Goal: Transaction & Acquisition: Purchase product/service

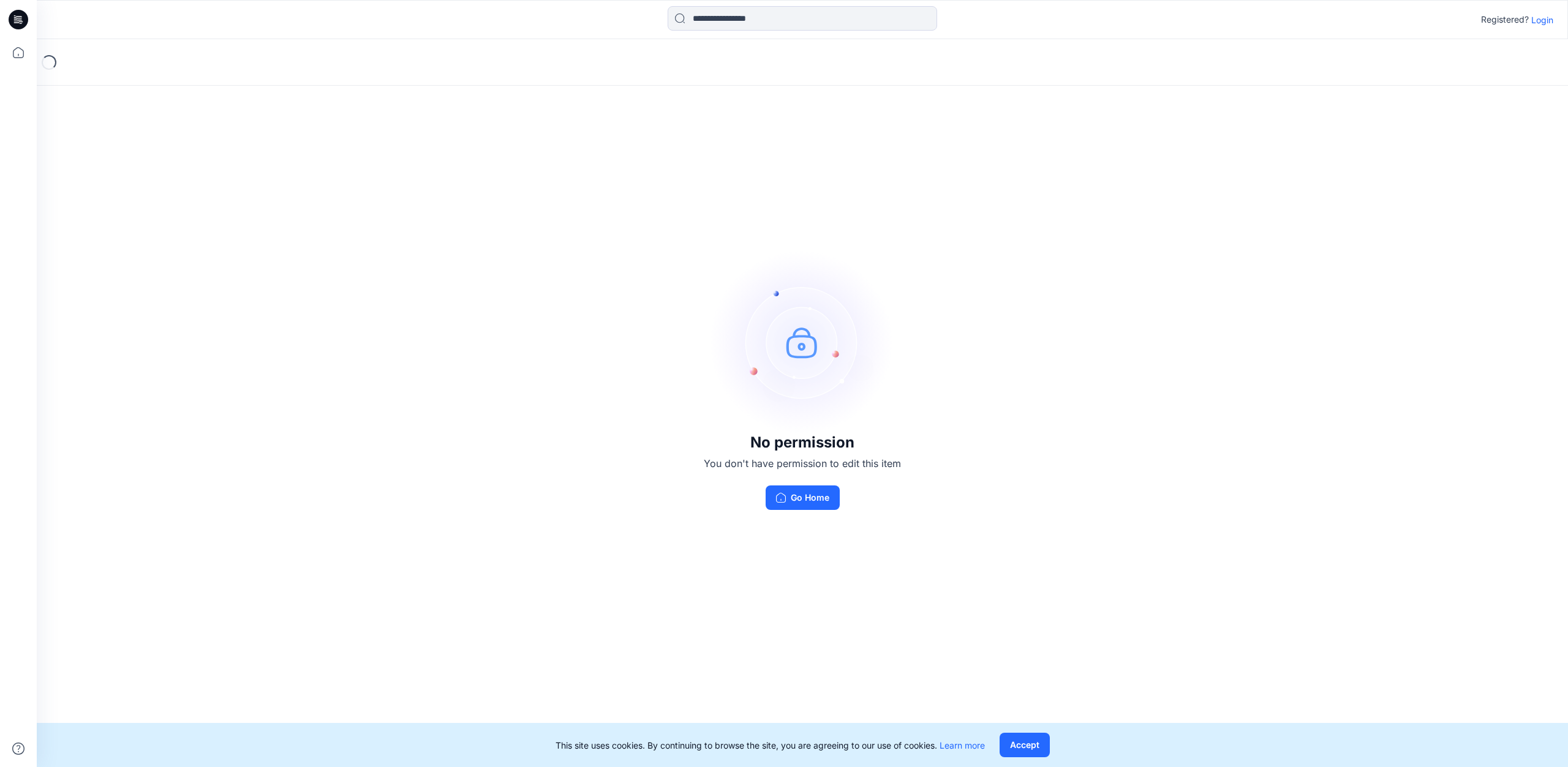
click at [25, 17] on icon at bounding box center [17, 19] width 19 height 19
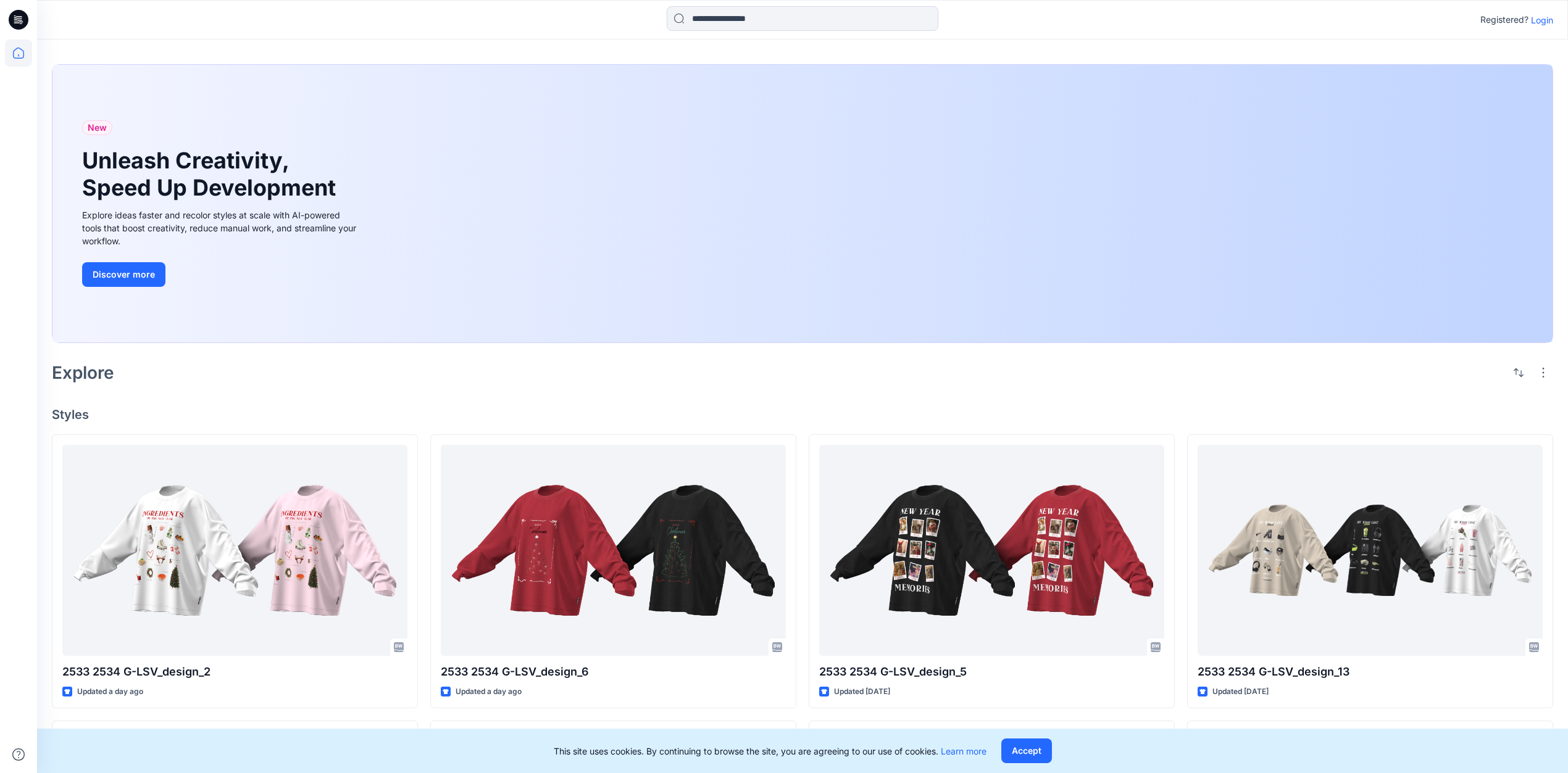
click at [1544, 20] on p "Login" at bounding box center [1542, 20] width 22 height 13
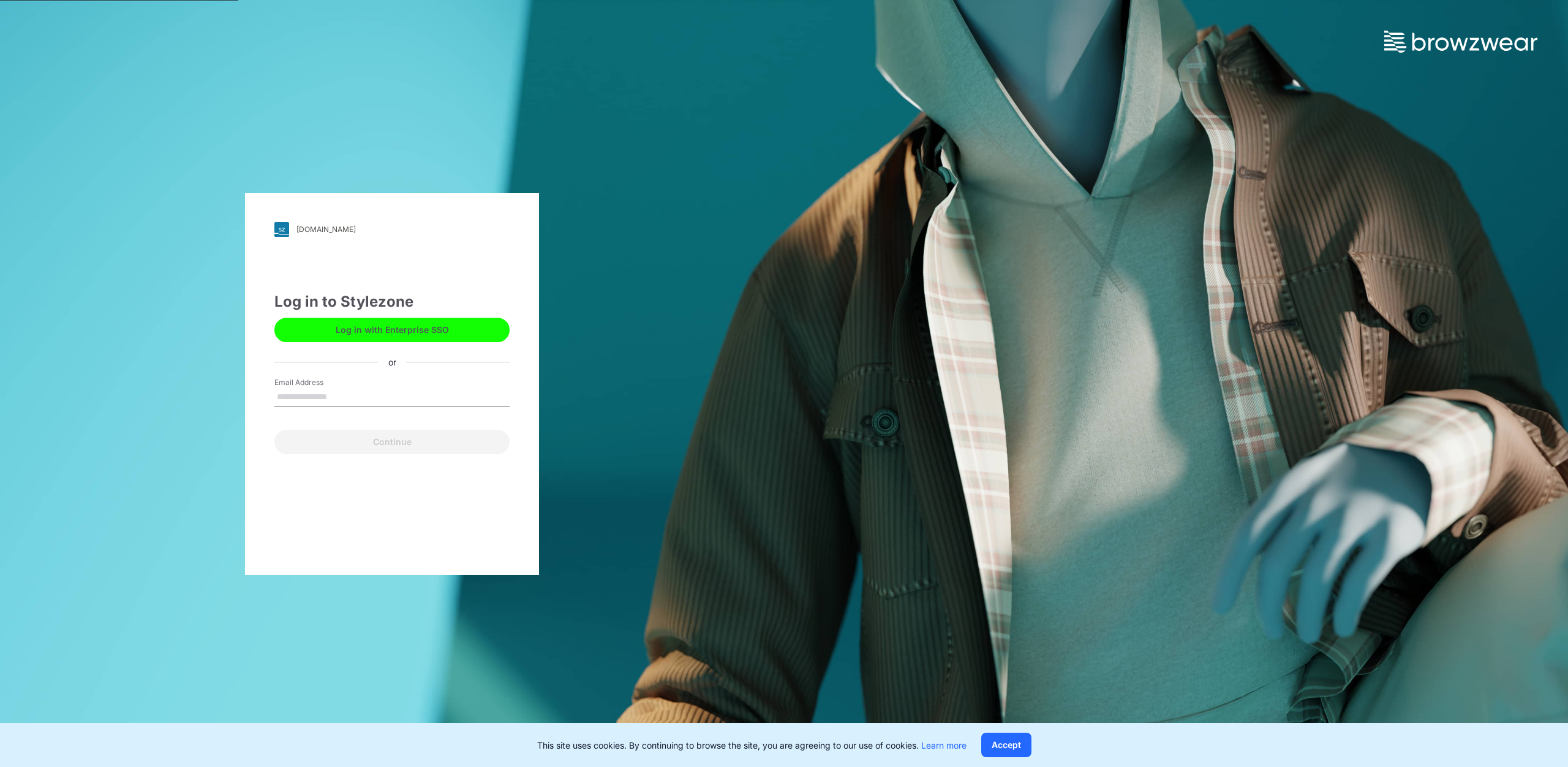
click at [333, 406] on input "Email Address" at bounding box center [392, 397] width 236 height 18
type input "**********"
click at [363, 446] on button "Continue" at bounding box center [392, 441] width 236 height 25
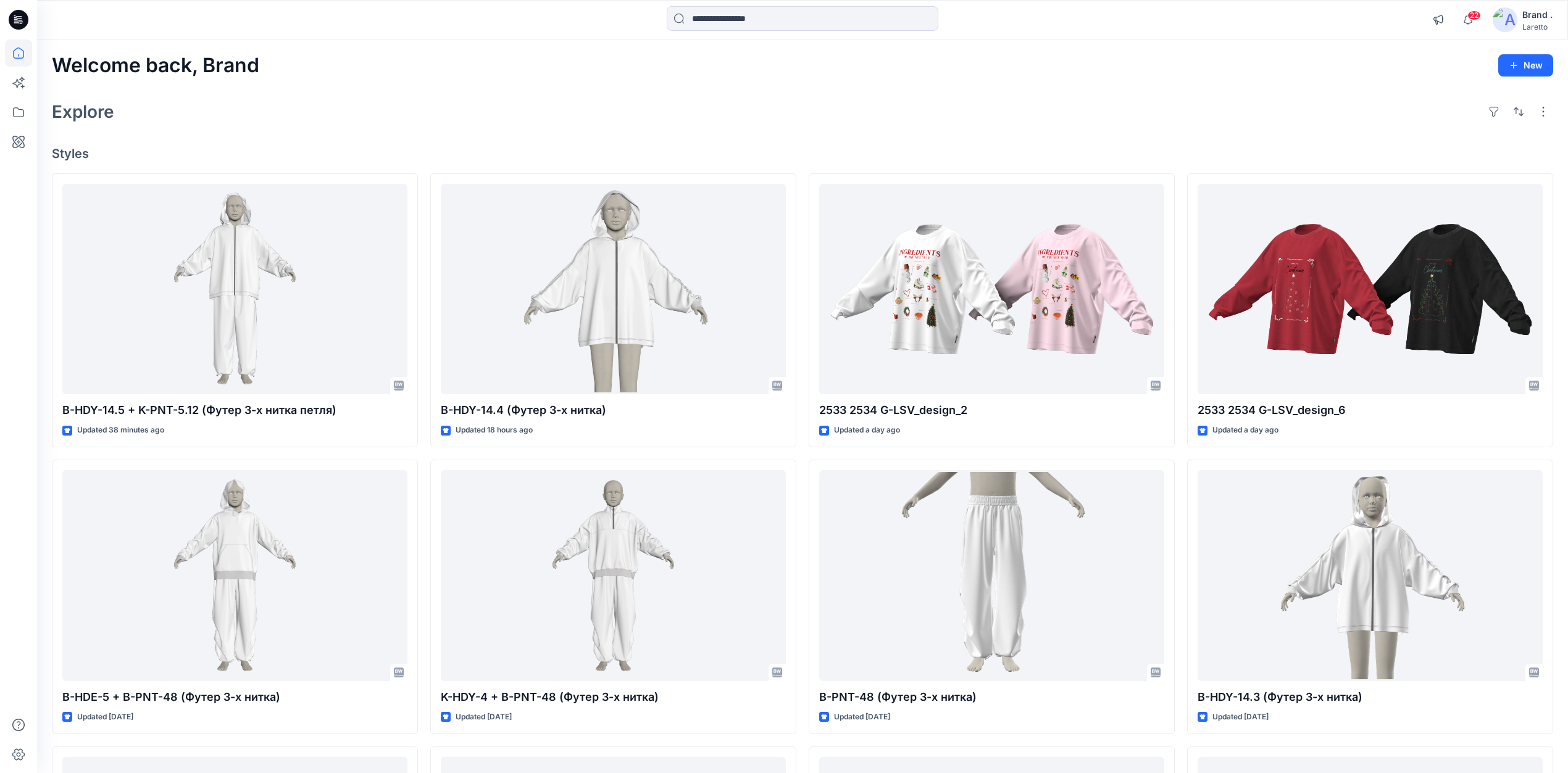
click at [23, 19] on icon at bounding box center [18, 19] width 19 height 19
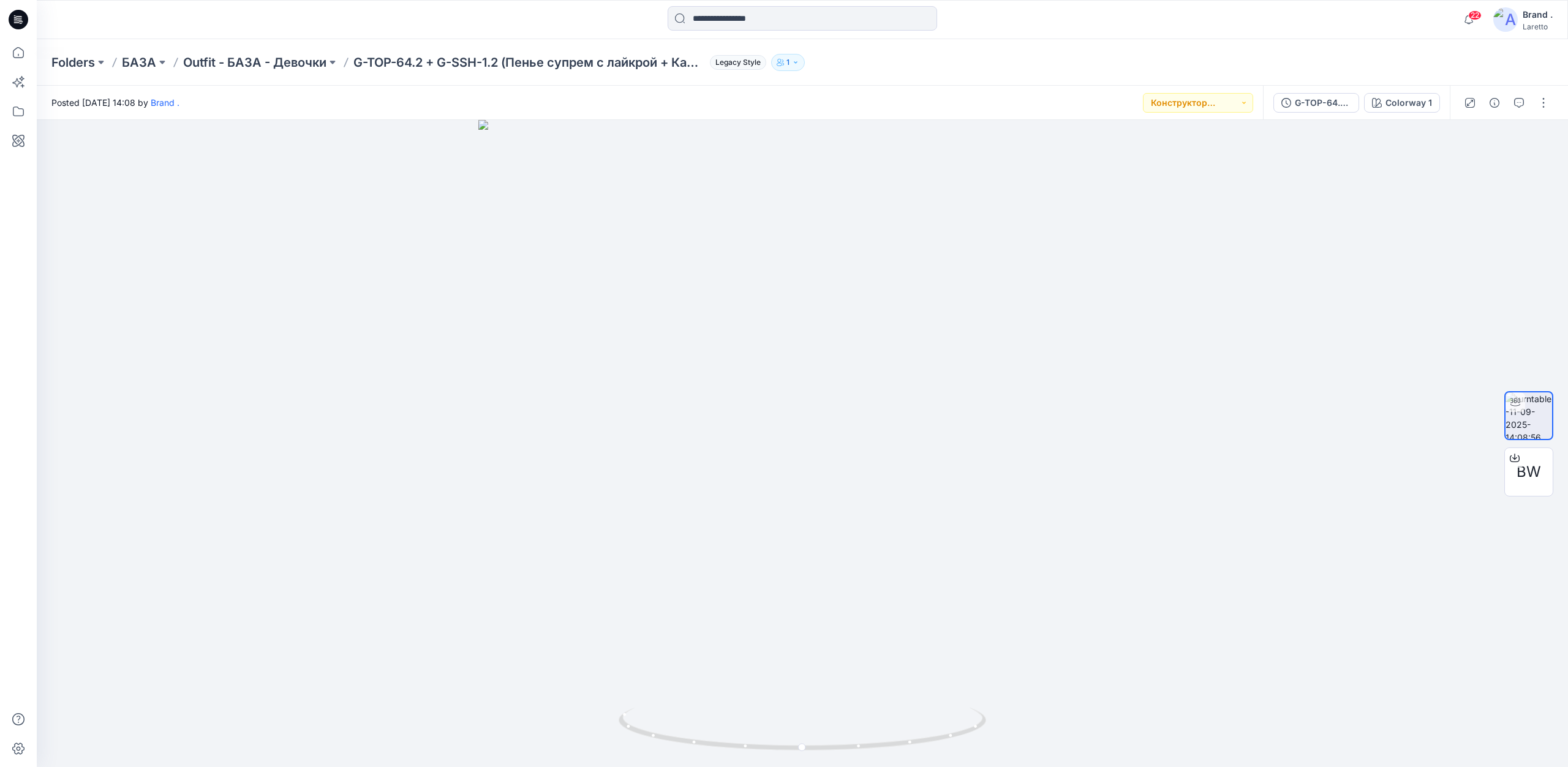
click at [22, 13] on icon at bounding box center [17, 19] width 19 height 19
drag, startPoint x: 476, startPoint y: 415, endPoint x: 523, endPoint y: 446, distance: 56.3
click at [523, 446] on div at bounding box center [802, 443] width 1531 height 647
